Goal: Use online tool/utility: Utilize a website feature to perform a specific function

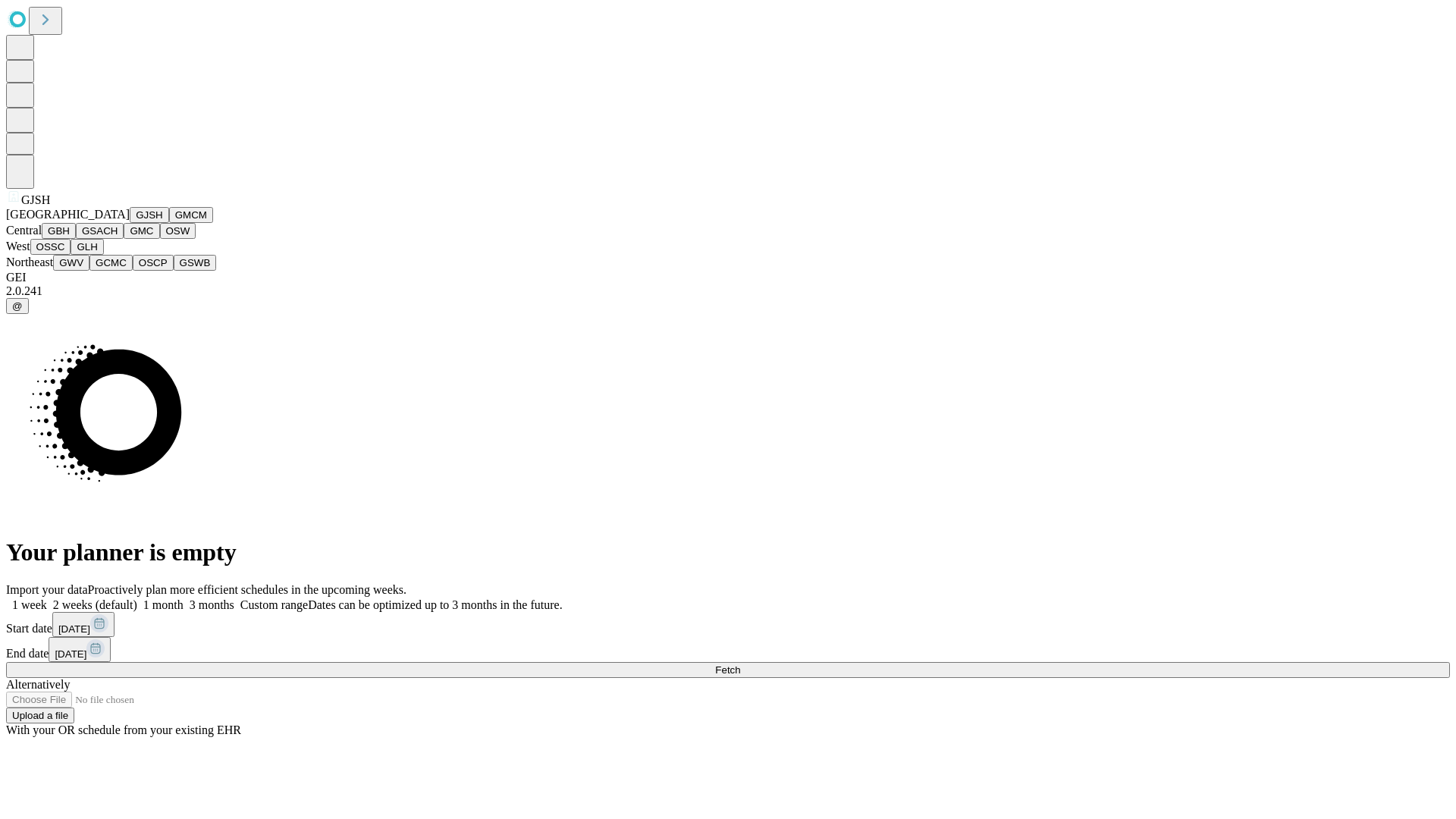
click at [130, 223] on button "GJSH" at bounding box center [150, 214] width 40 height 16
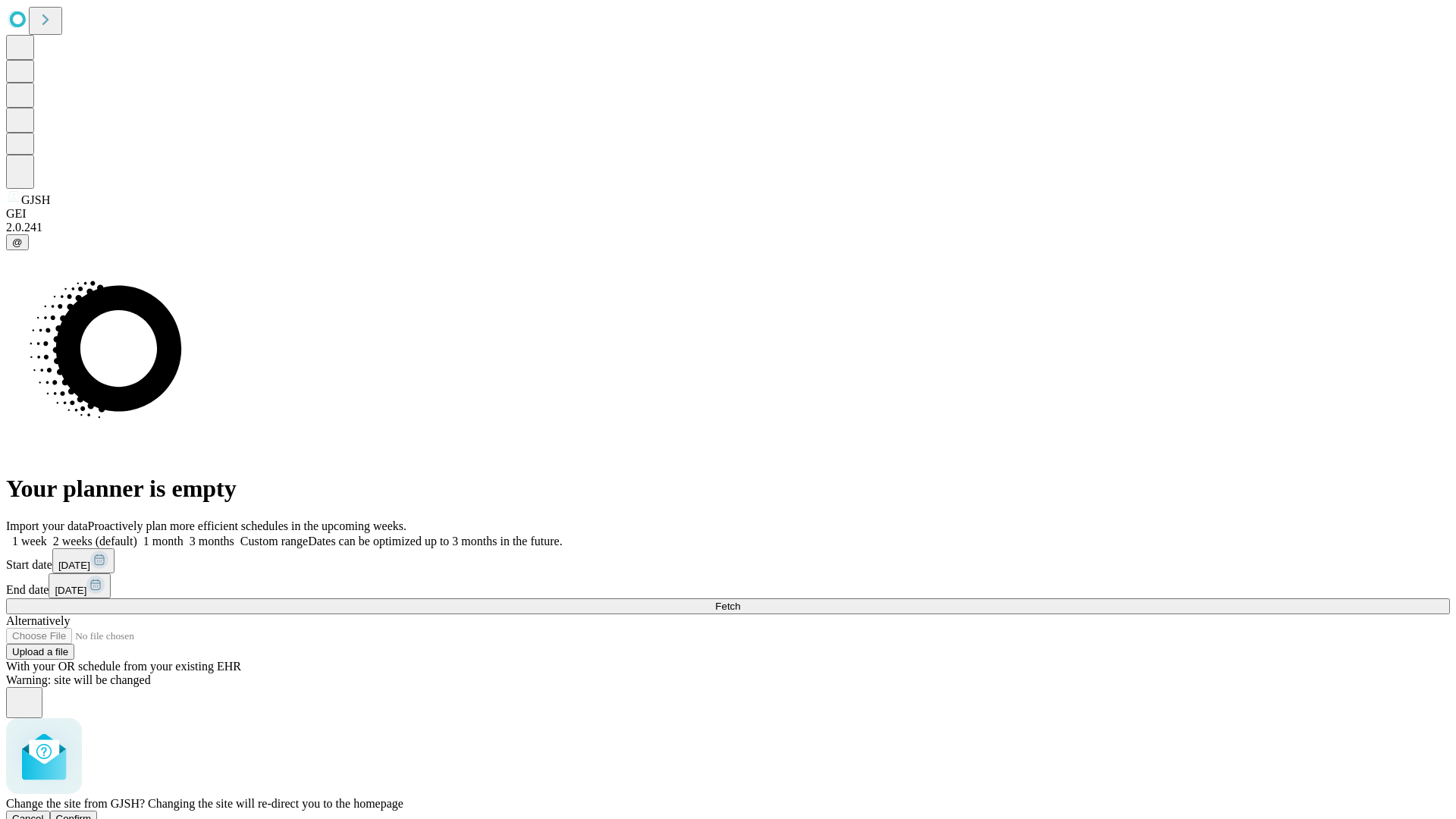
click at [92, 813] on span "Confirm" at bounding box center [74, 819] width 36 height 11
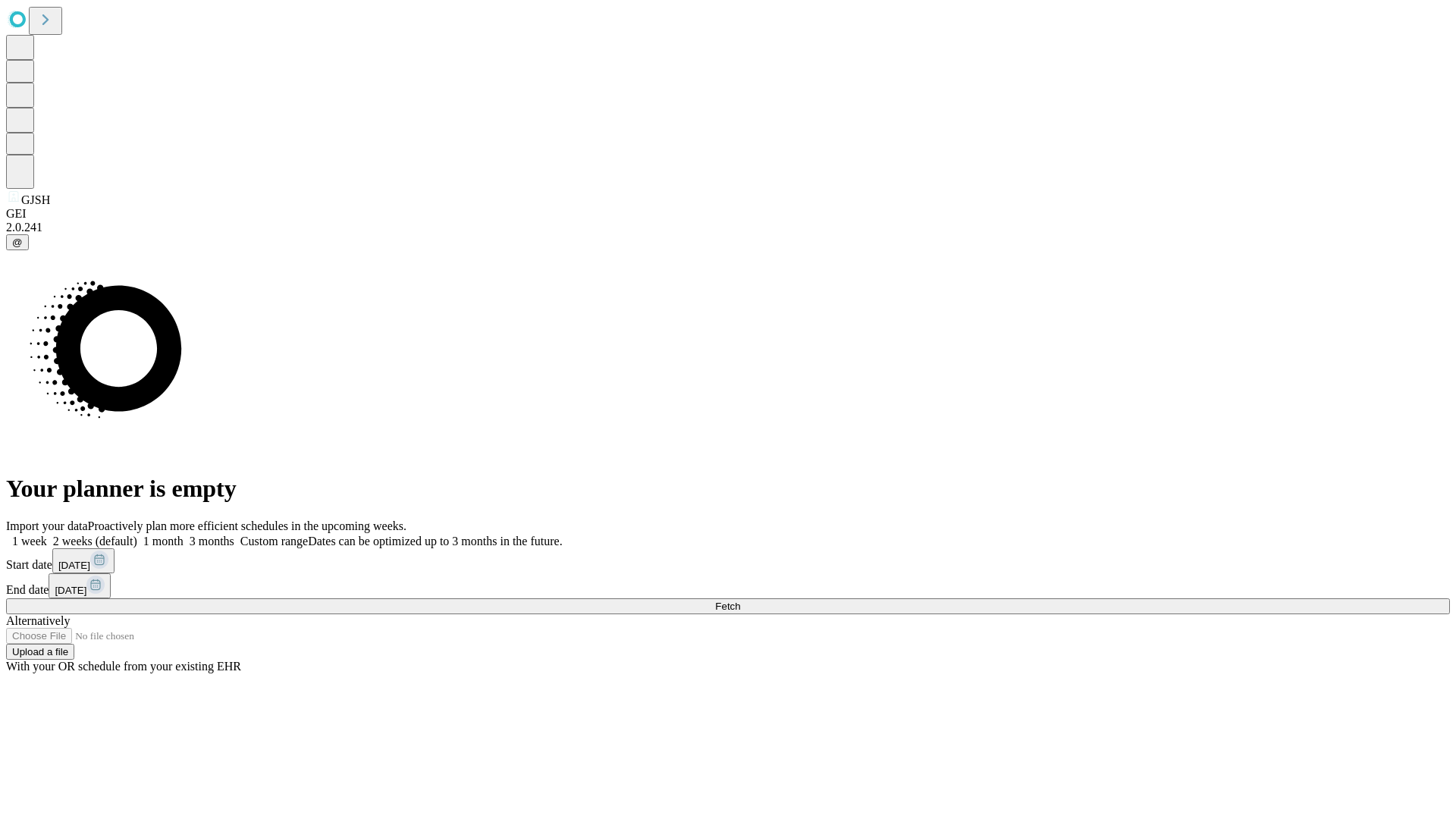
click at [47, 535] on label "1 week" at bounding box center [26, 541] width 41 height 13
click at [740, 601] on span "Fetch" at bounding box center [728, 607] width 25 height 11
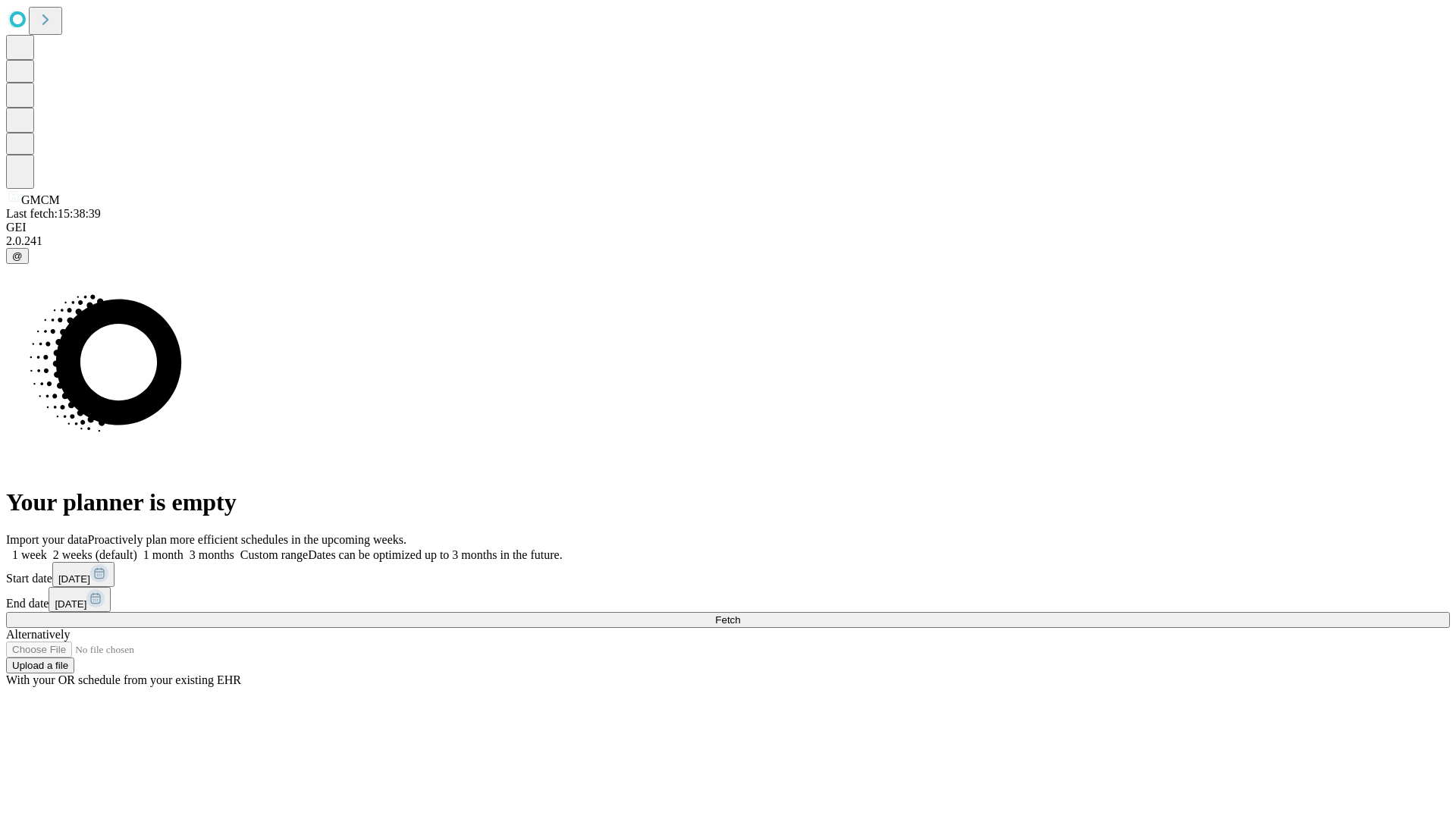
click at [47, 549] on label "1 week" at bounding box center [26, 555] width 41 height 13
click at [740, 614] on span "Fetch" at bounding box center [728, 620] width 25 height 11
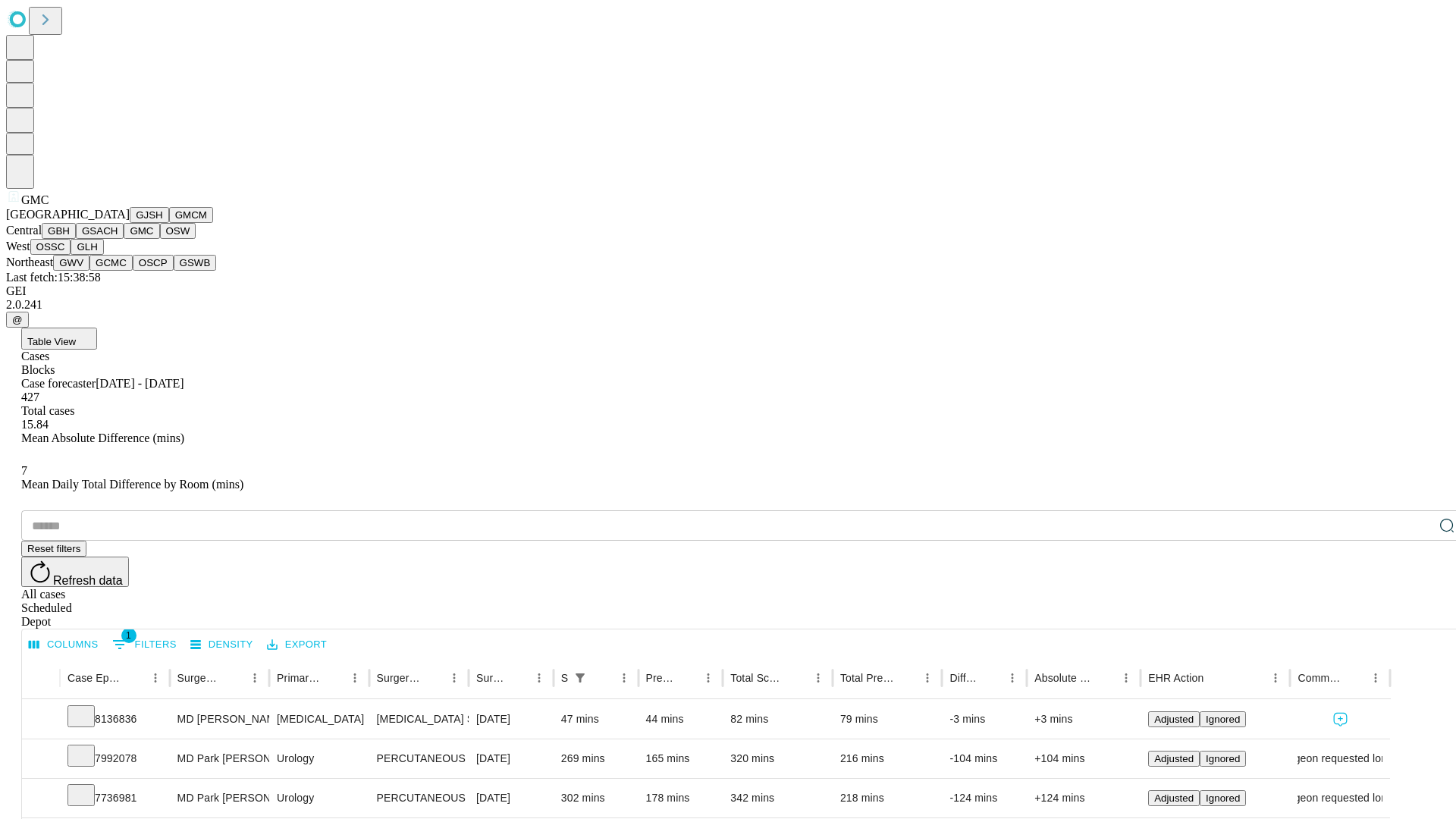
click at [160, 239] on button "OSW" at bounding box center [178, 230] width 36 height 16
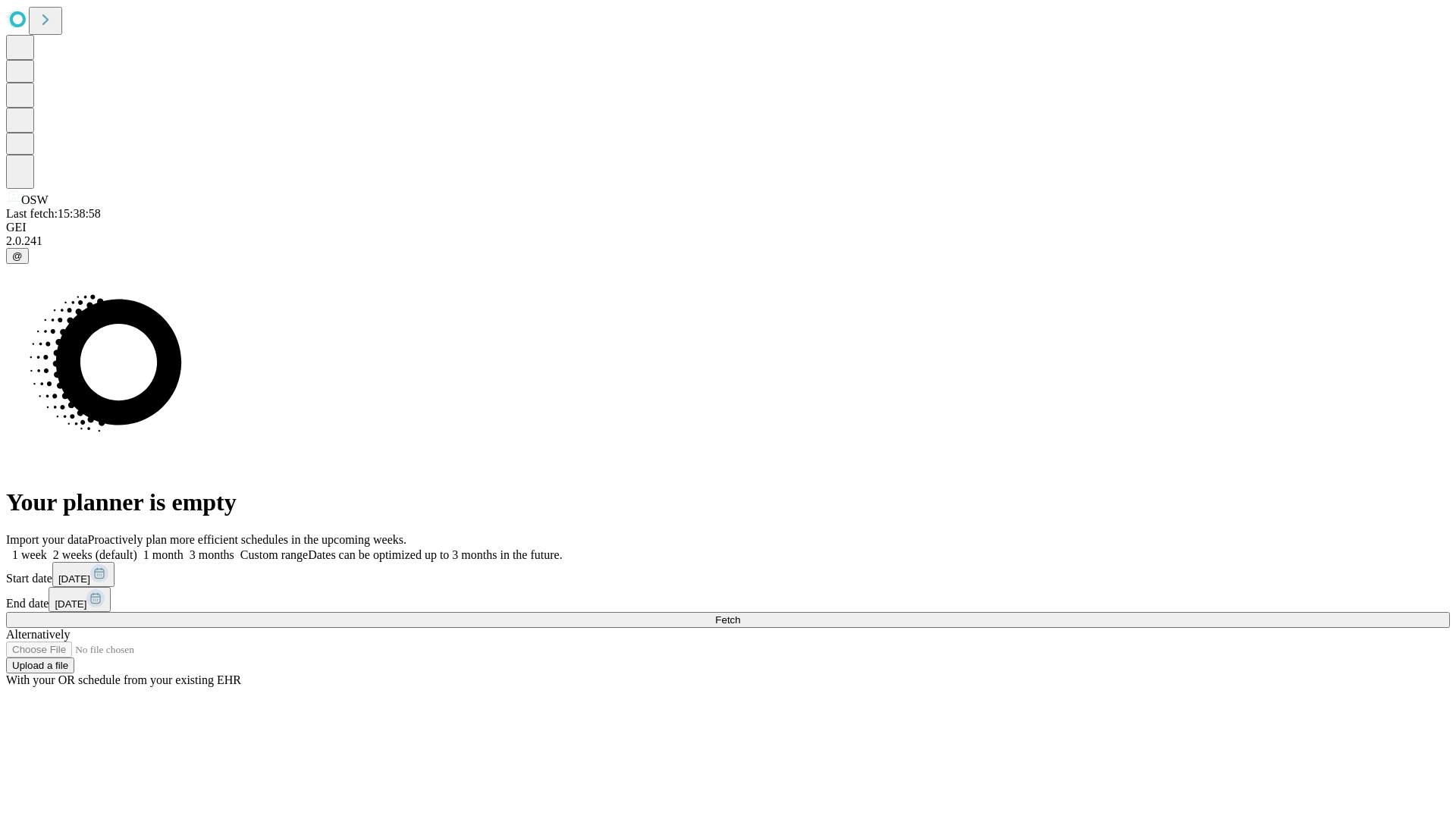
click at [47, 549] on label "1 week" at bounding box center [26, 555] width 41 height 13
click at [740, 614] on span "Fetch" at bounding box center [728, 620] width 25 height 11
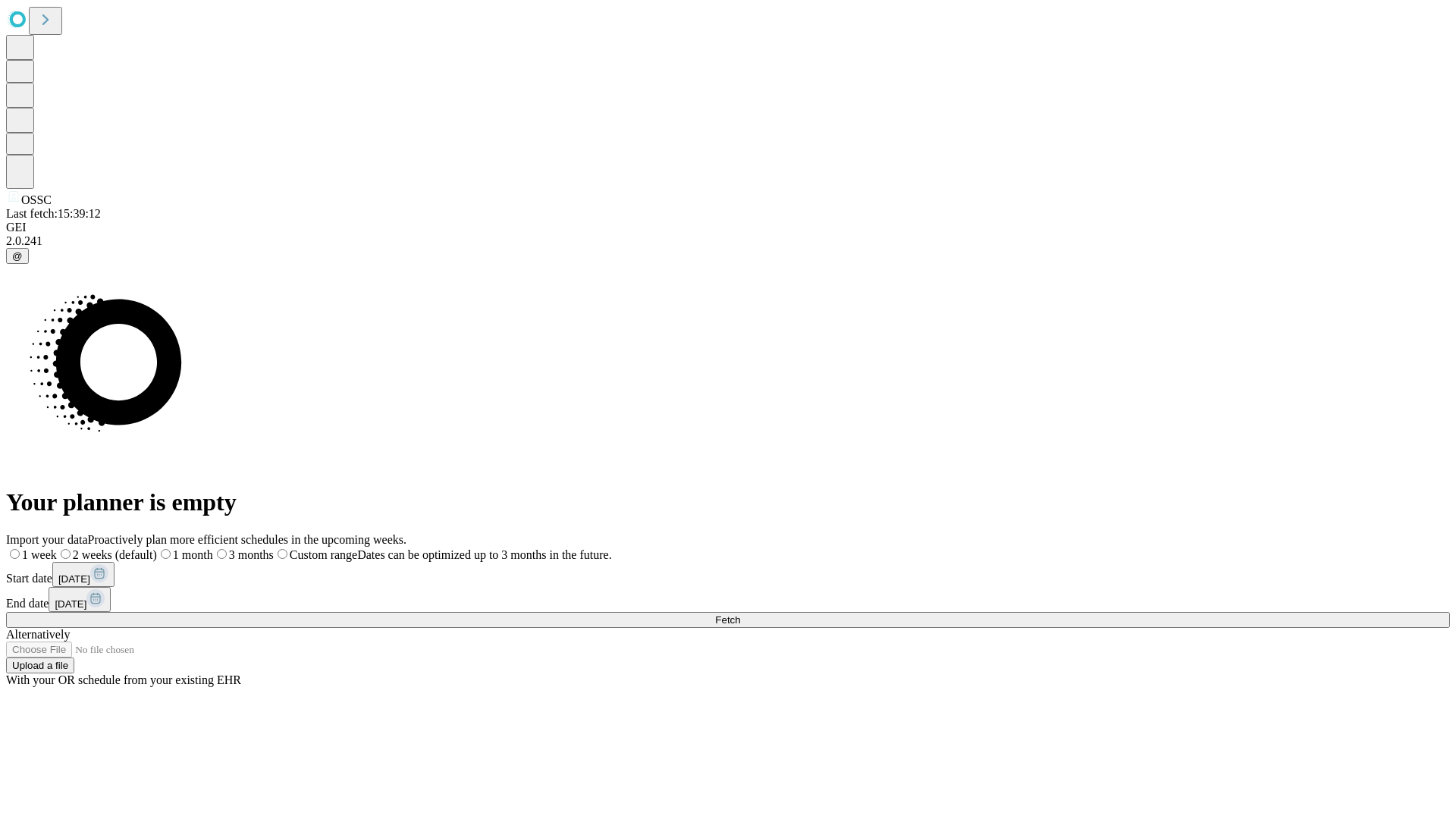
click at [740, 614] on span "Fetch" at bounding box center [728, 620] width 25 height 11
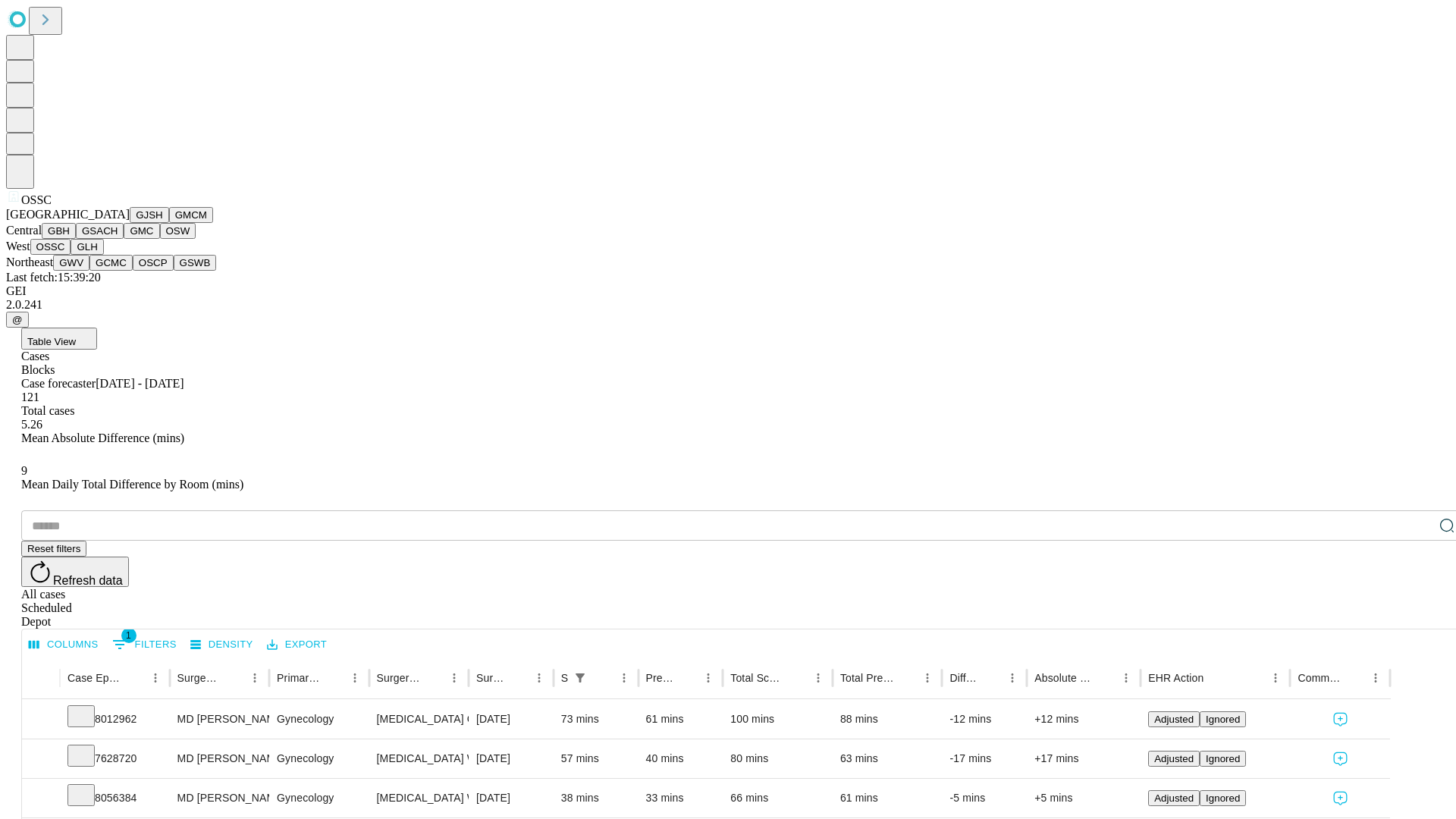
click at [103, 255] on button "GLH" at bounding box center [86, 246] width 32 height 16
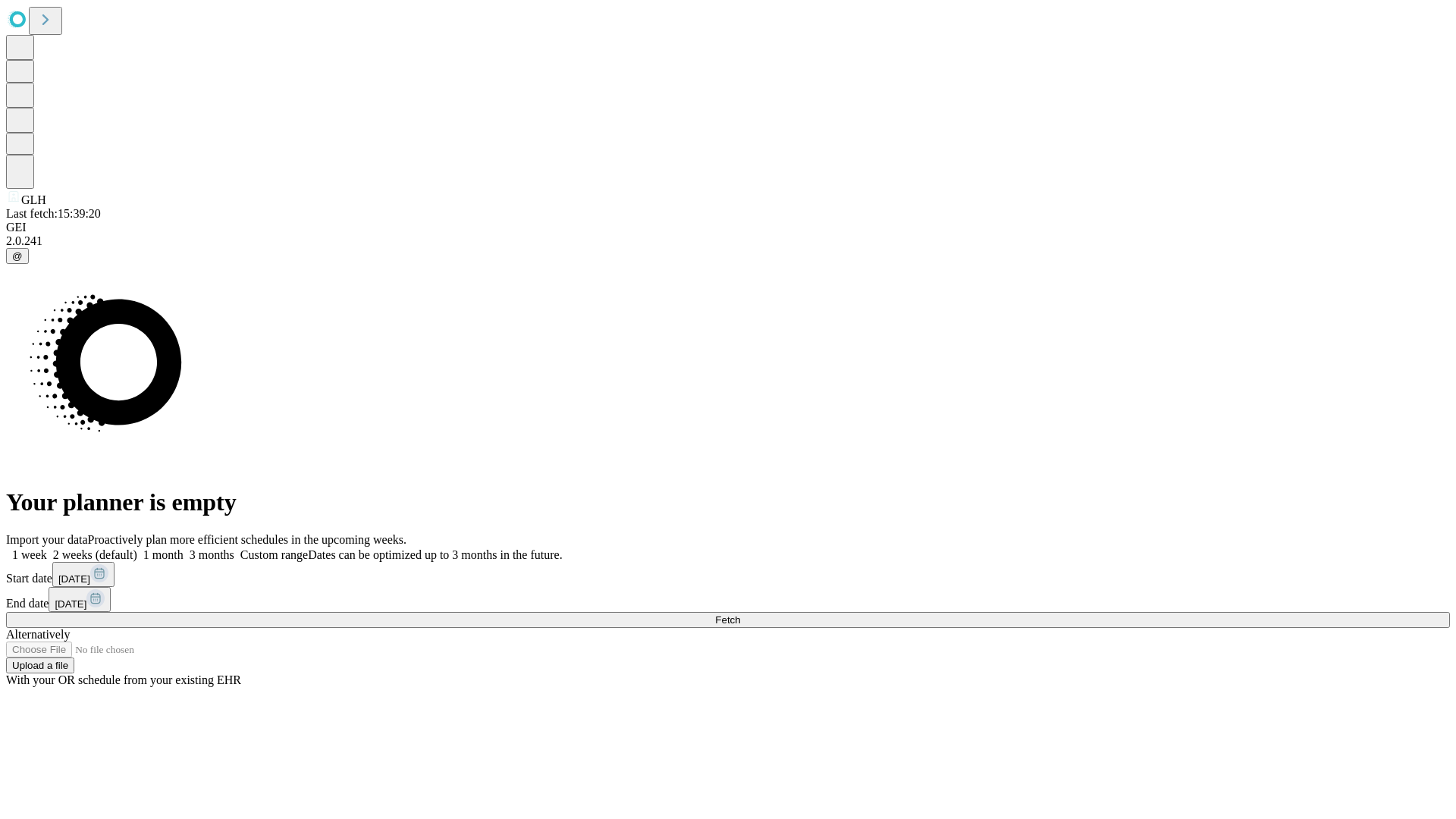
click at [47, 549] on label "1 week" at bounding box center [26, 555] width 41 height 13
click at [740, 614] on span "Fetch" at bounding box center [728, 620] width 25 height 11
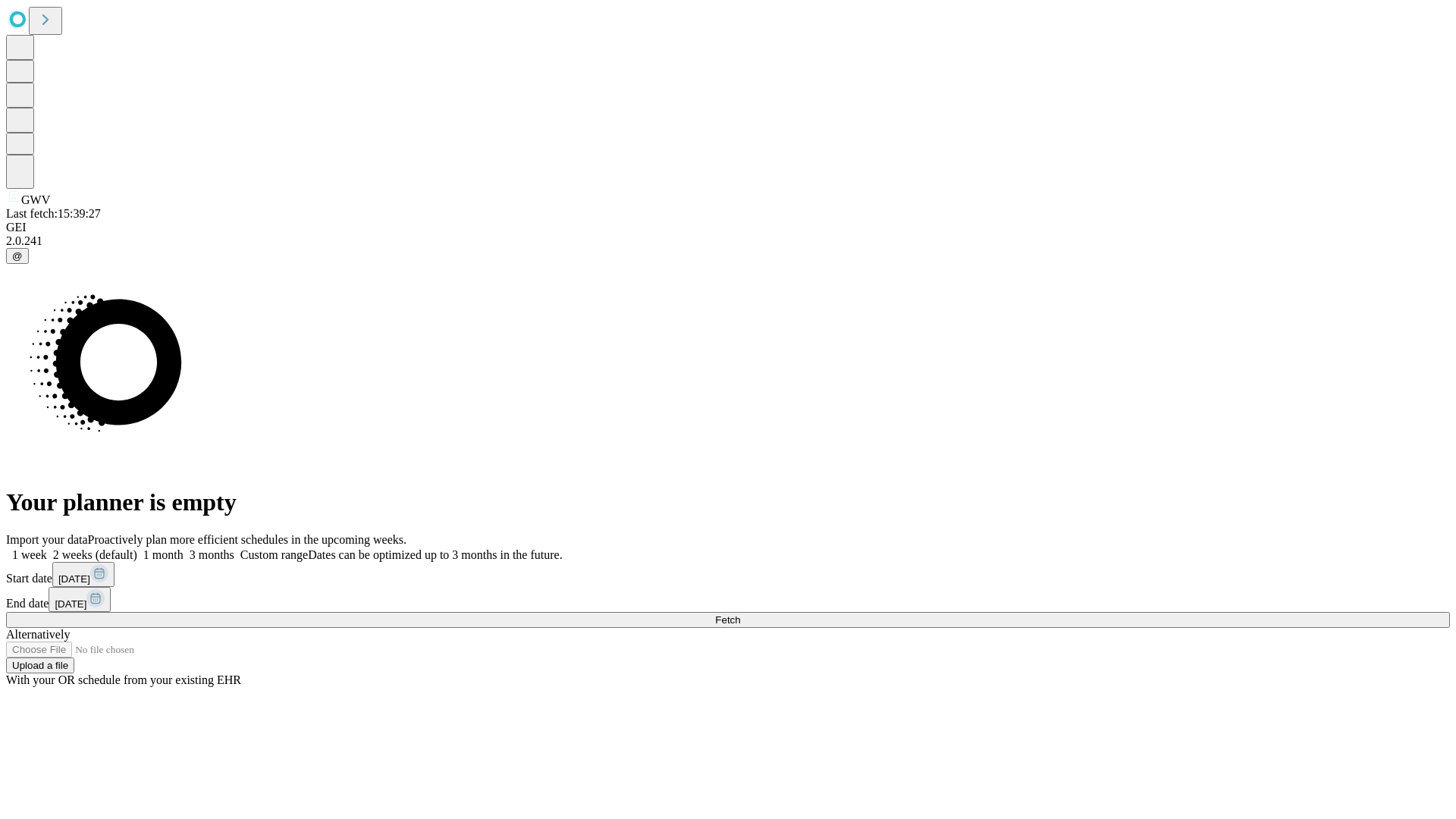
click at [47, 549] on label "1 week" at bounding box center [26, 555] width 41 height 13
click at [740, 614] on span "Fetch" at bounding box center [728, 620] width 25 height 11
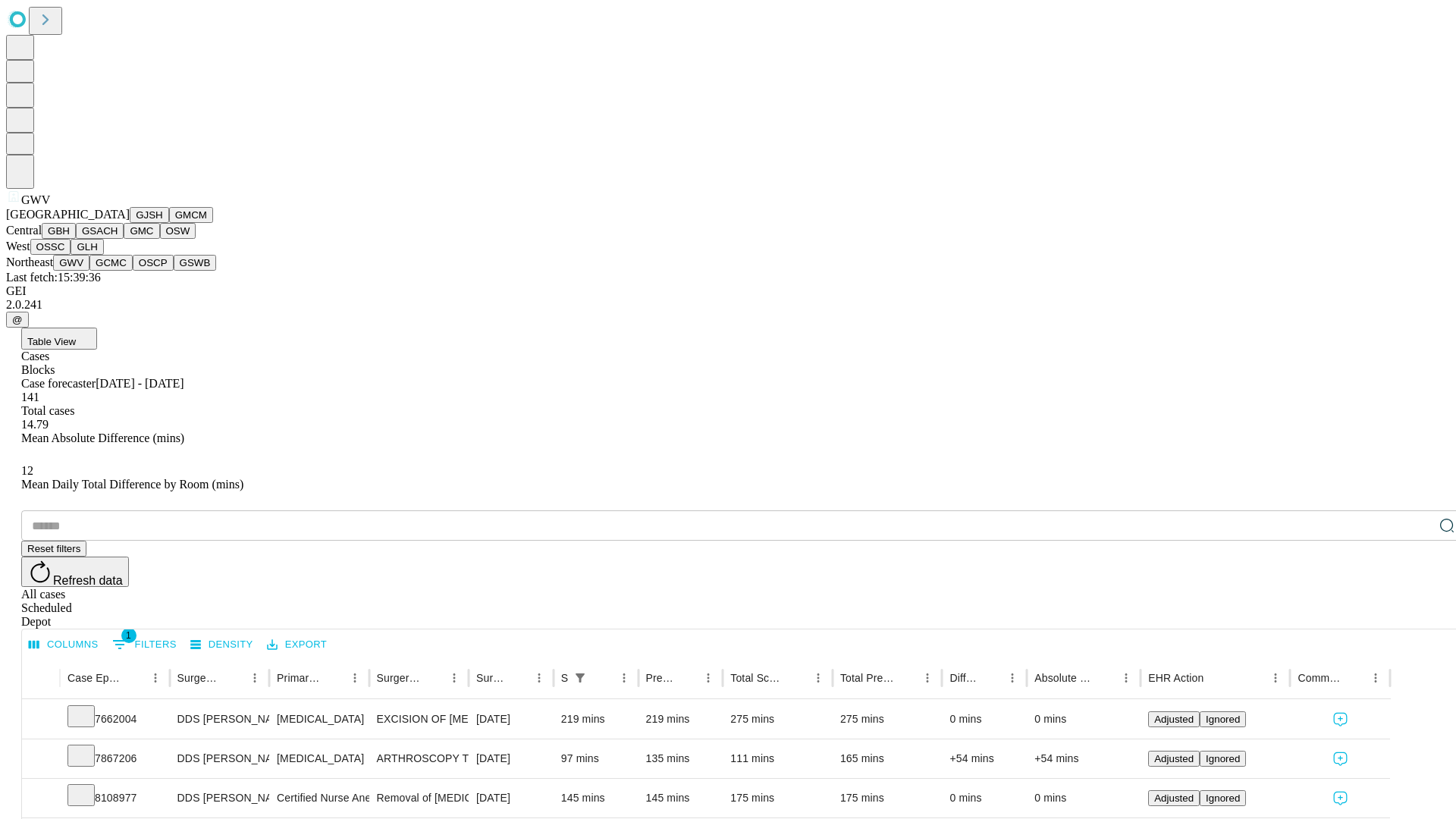
click at [118, 271] on button "GCMC" at bounding box center [111, 263] width 44 height 16
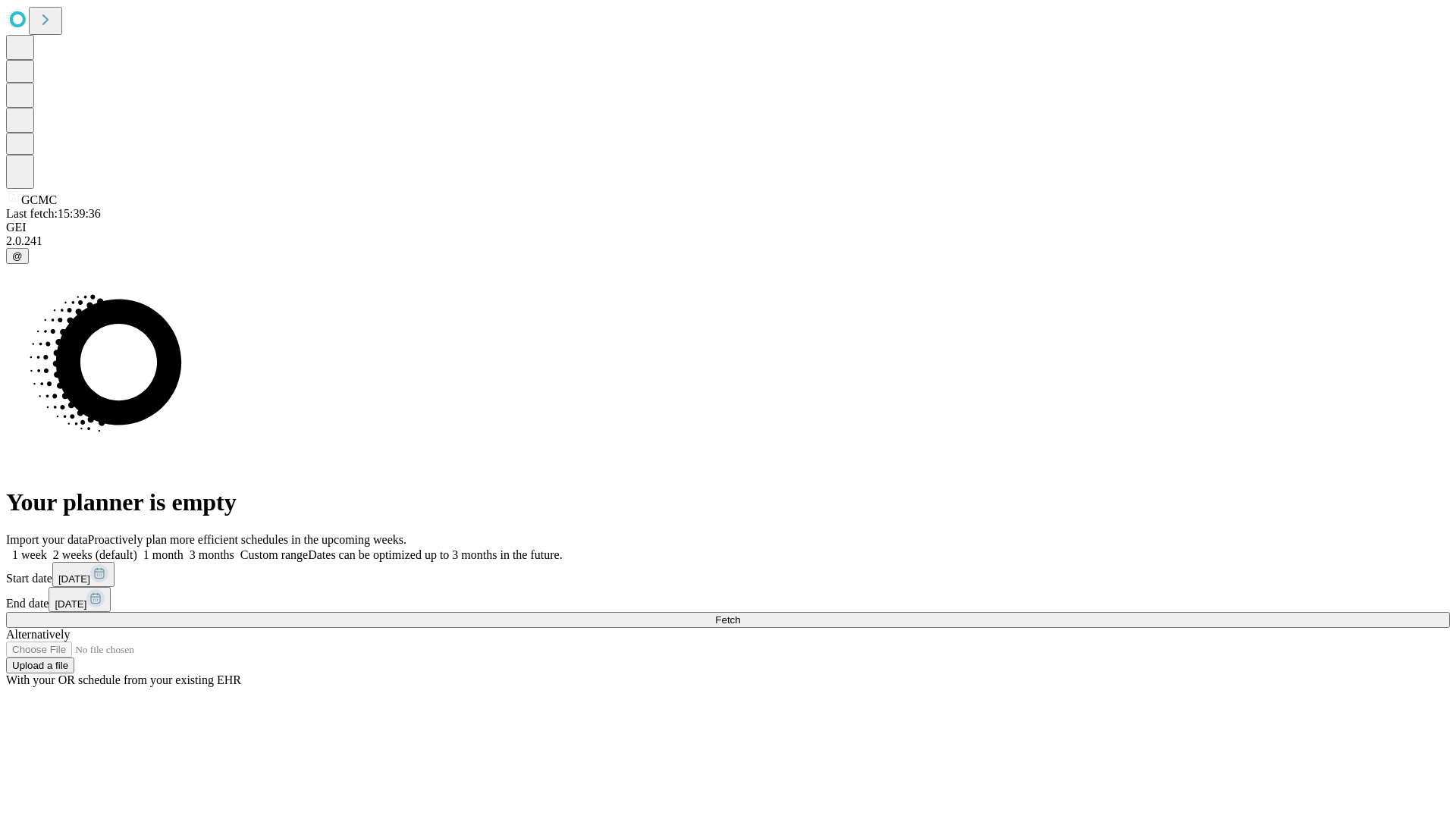
click at [47, 549] on label "1 week" at bounding box center [26, 555] width 41 height 13
click at [740, 614] on span "Fetch" at bounding box center [728, 620] width 25 height 11
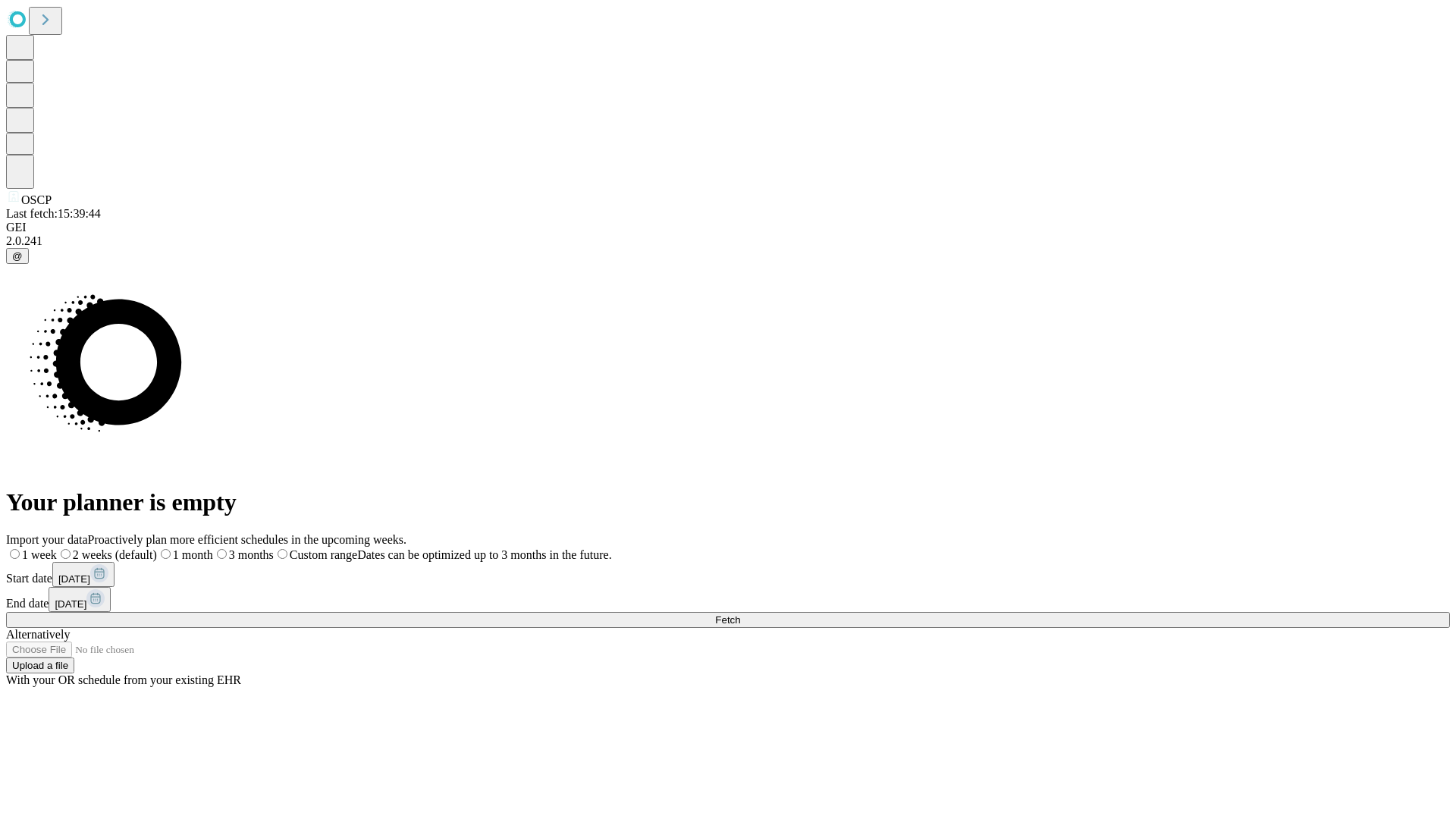
click at [57, 549] on label "1 week" at bounding box center [31, 555] width 51 height 13
click at [740, 614] on span "Fetch" at bounding box center [728, 620] width 25 height 11
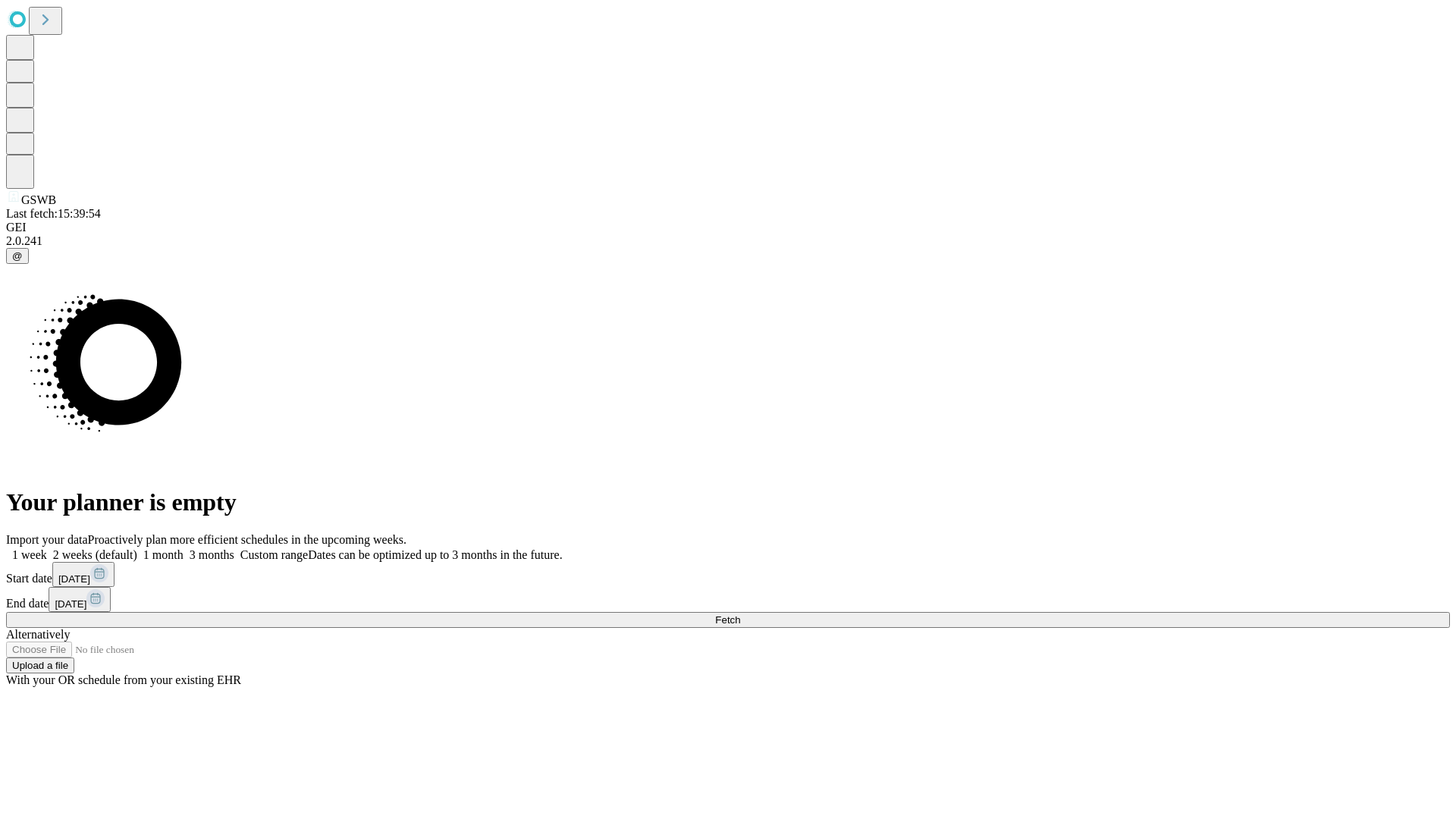
click at [47, 549] on label "1 week" at bounding box center [26, 555] width 41 height 13
click at [740, 614] on span "Fetch" at bounding box center [728, 620] width 25 height 11
